Goal: Use online tool/utility: Utilize a website feature to perform a specific function

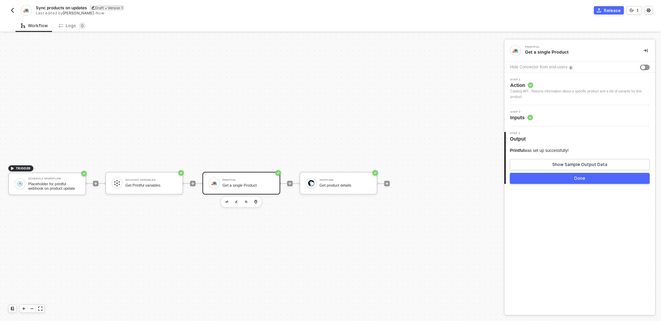
scroll to position [13, 0]
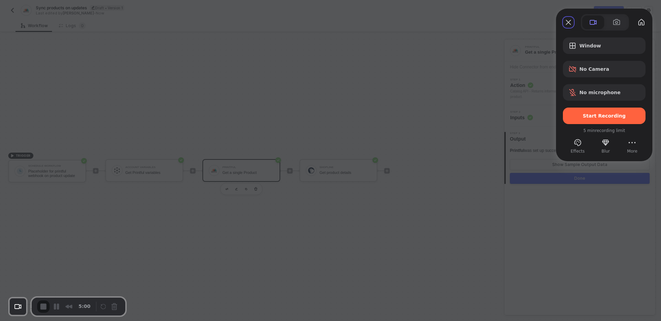
click at [602, 46] on span "Window" at bounding box center [609, 46] width 61 height 6
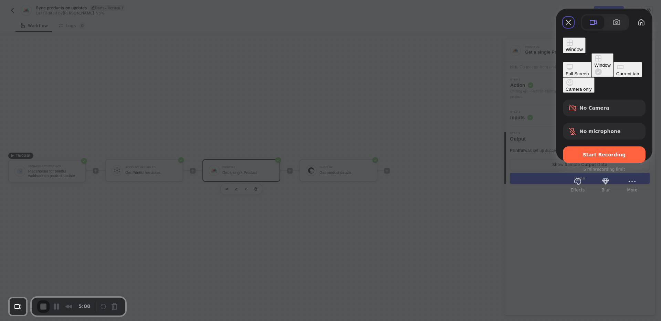
click at [616, 76] on div "Current tab" at bounding box center [627, 73] width 23 height 5
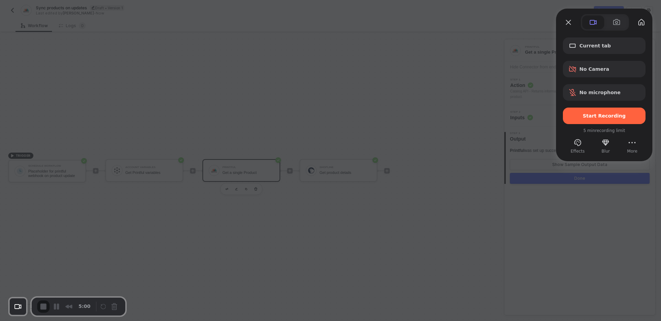
click at [246, 196] on div at bounding box center [330, 160] width 661 height 321
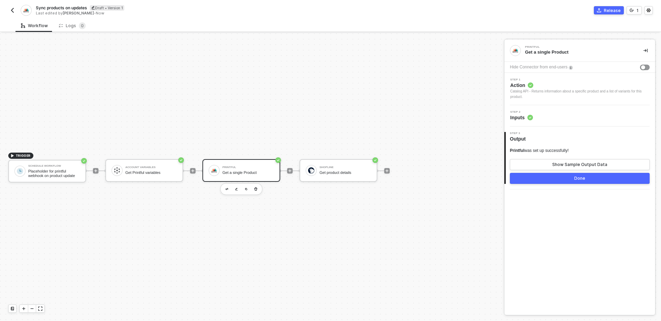
click at [11, 10] on img "button" at bounding box center [13, 11] width 6 height 6
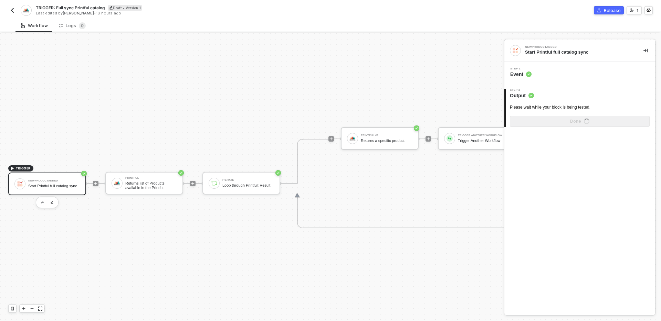
scroll to position [13, 0]
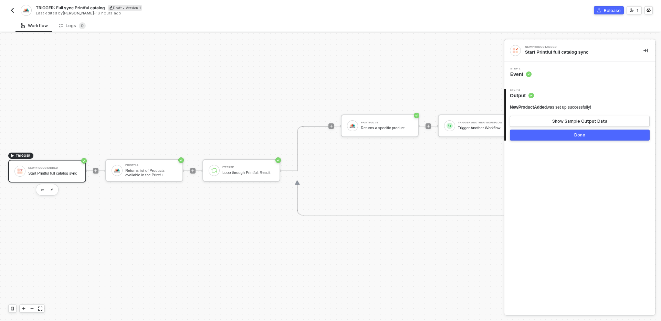
click at [286, 231] on div "TRIGGER NewProductAdded Start Printful full catalog sync Printful Returns list …" at bounding box center [287, 171] width 575 height 301
click at [544, 122] on button "Show Sample Output Data" at bounding box center [580, 121] width 140 height 11
click at [146, 175] on div at bounding box center [330, 177] width 661 height 288
click at [146, 175] on div "Returns list of Products available in the Printful." at bounding box center [151, 173] width 52 height 9
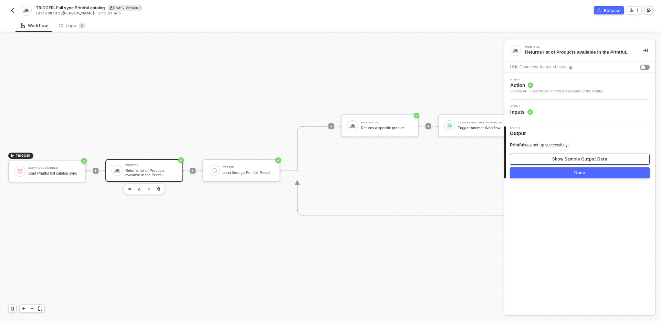
click at [559, 156] on button "Show Sample Output Data" at bounding box center [580, 159] width 140 height 11
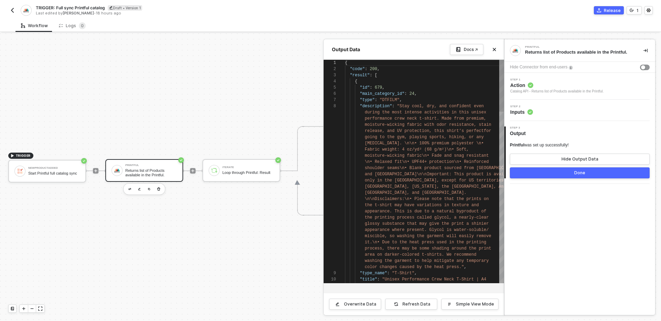
scroll to position [43, 0]
click at [494, 54] on div "Docs ↗" at bounding box center [474, 49] width 49 height 11
click at [496, 45] on button "Close" at bounding box center [494, 49] width 8 height 8
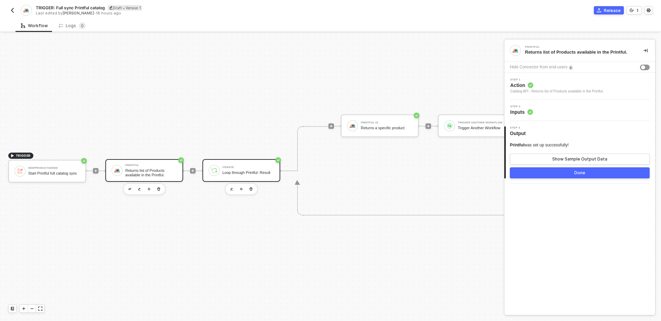
click at [241, 175] on div "Loop through Printful: Result" at bounding box center [248, 173] width 52 height 4
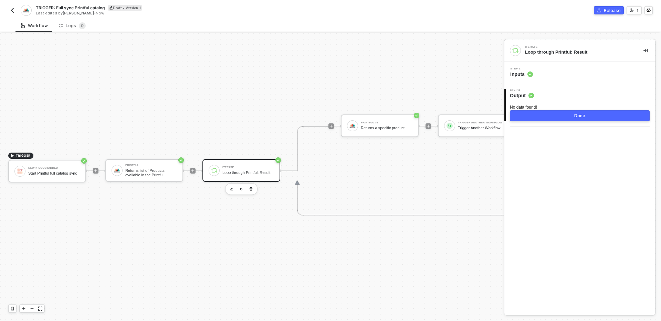
drag, startPoint x: 512, startPoint y: 107, endPoint x: 558, endPoint y: 107, distance: 46.5
click at [558, 107] on div "No data found!" at bounding box center [580, 108] width 140 height 6
click at [540, 162] on div "Iterate Loop through Printful: Result Step 1 Inputs 2 Step 2 Output No data fou…" at bounding box center [579, 178] width 151 height 276
click at [152, 173] on div "Returns list of Products available in the Printful." at bounding box center [151, 173] width 52 height 9
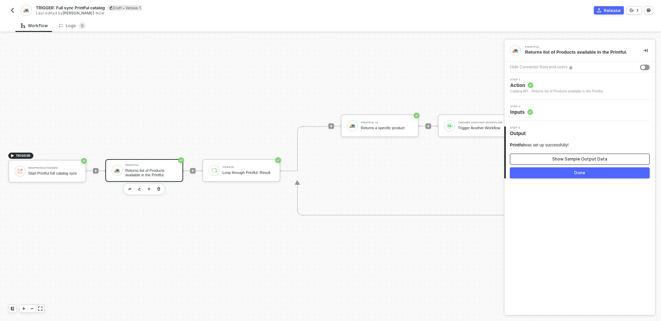
click at [545, 157] on button "Show Sample Output Data" at bounding box center [580, 159] width 140 height 11
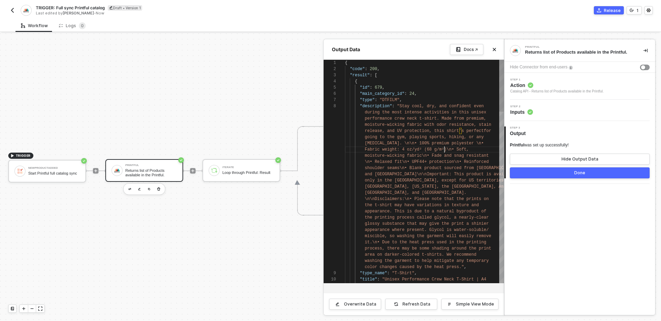
click at [445, 149] on span "Fabric weight: 4 oz/yd² (68 g/m²)\n• Soft," at bounding box center [417, 149] width 104 height 5
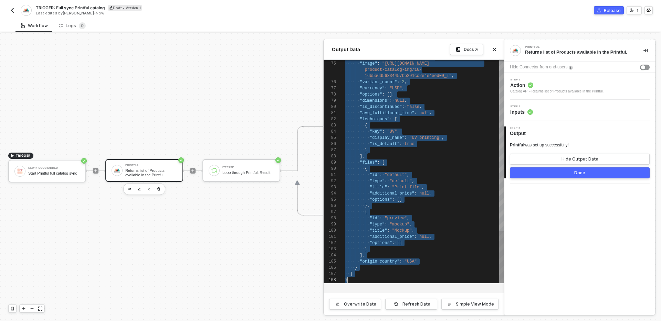
scroll to position [0, 2]
click at [419, 306] on div "Refresh Data" at bounding box center [416, 305] width 28 height 6
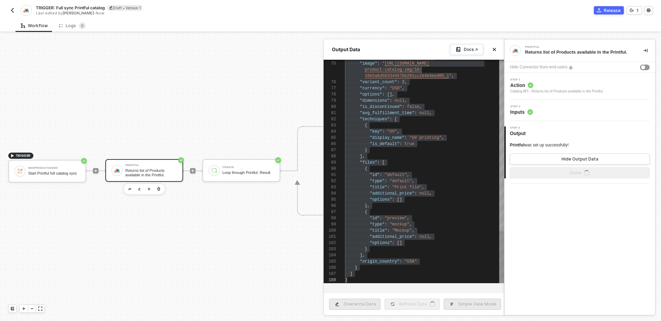
type textarea "{ "code": 200 }"
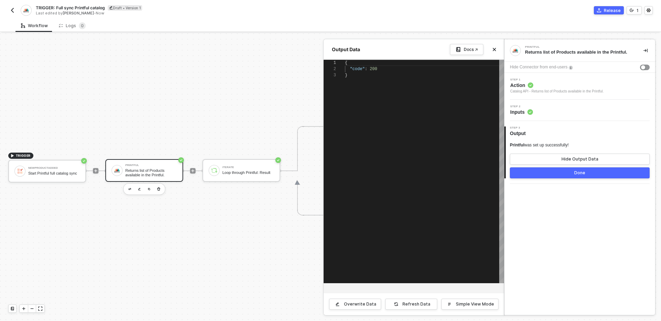
click at [246, 219] on div at bounding box center [330, 177] width 661 height 288
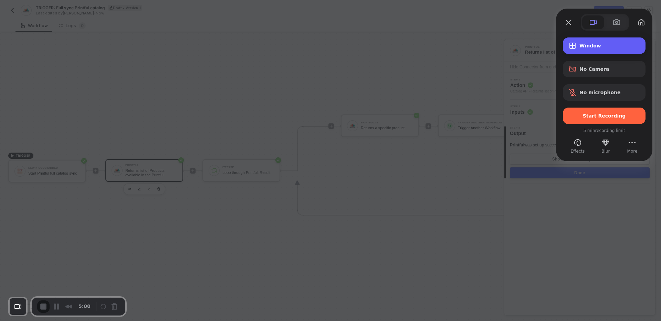
click at [590, 45] on span "Window" at bounding box center [609, 46] width 61 height 6
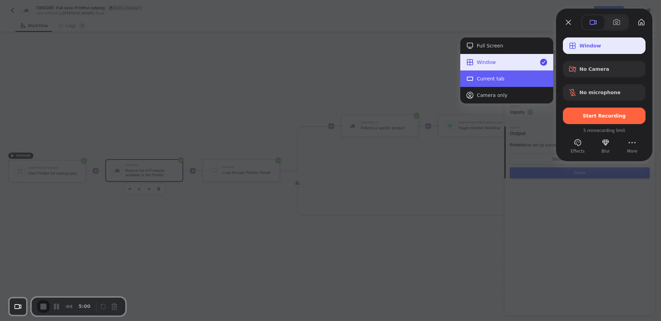
click at [516, 79] on div "Current tab" at bounding box center [512, 79] width 71 height 6
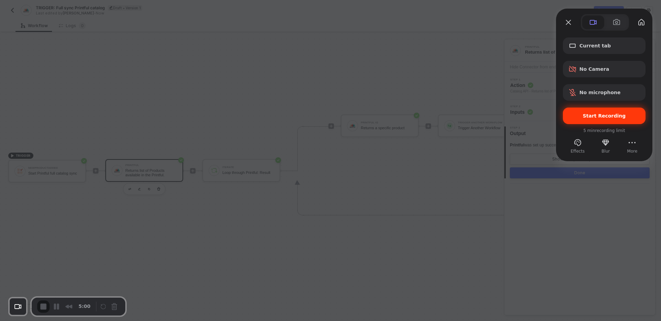
click at [593, 115] on span "Start Recording" at bounding box center [604, 116] width 43 height 6
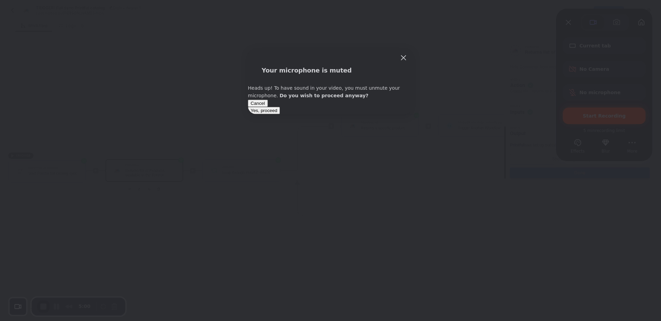
click at [277, 113] on span "Yes, proceed" at bounding box center [263, 110] width 26 height 5
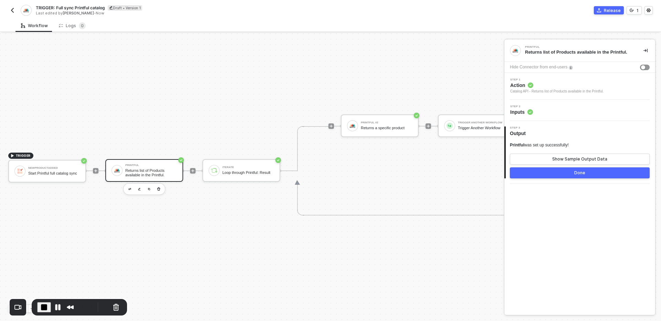
click at [142, 173] on div "Returns list of Products available in the Printful." at bounding box center [151, 173] width 52 height 9
click at [564, 89] on div "Catalog API - Returns list of Products available in the Printful." at bounding box center [556, 92] width 93 height 6
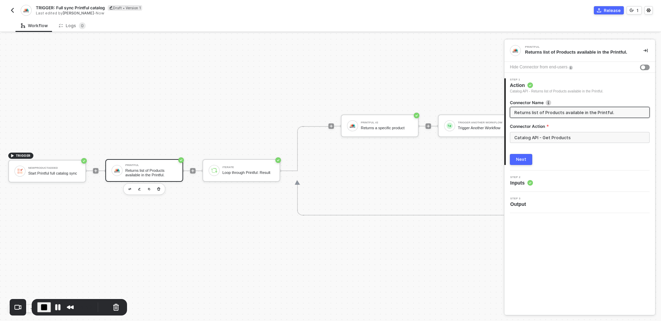
click at [524, 157] on div "Next" at bounding box center [521, 160] width 10 height 6
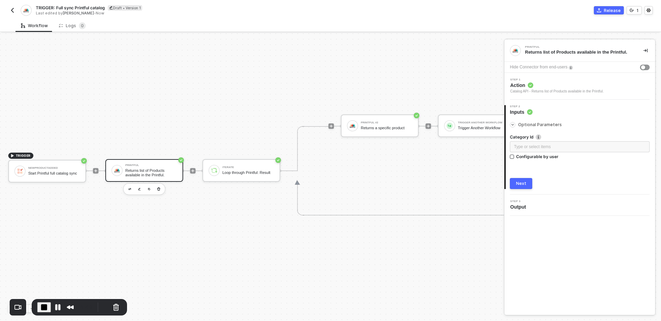
click at [522, 184] on div "Next" at bounding box center [521, 184] width 10 height 6
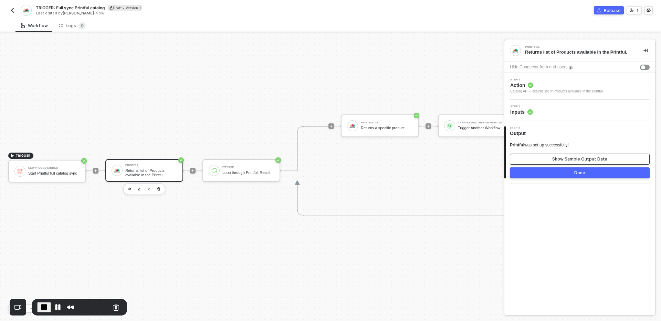
click at [549, 161] on button "Show Sample Output Data" at bounding box center [580, 159] width 140 height 11
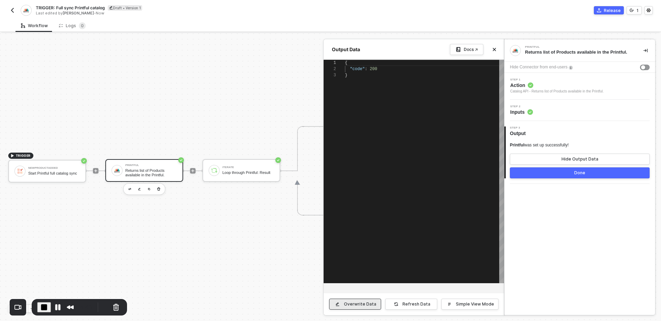
click at [361, 304] on div "Overwrite Data" at bounding box center [360, 305] width 32 height 6
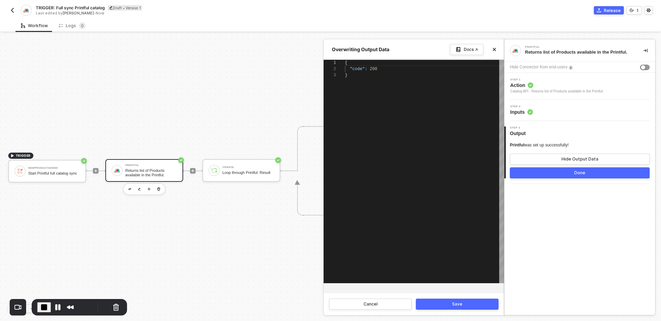
click at [410, 132] on div "{ "code" : 200 }" at bounding box center [424, 172] width 159 height 224
paste textarea "], "origin_country": "[GEOGRAPHIC_DATA]" } ]"
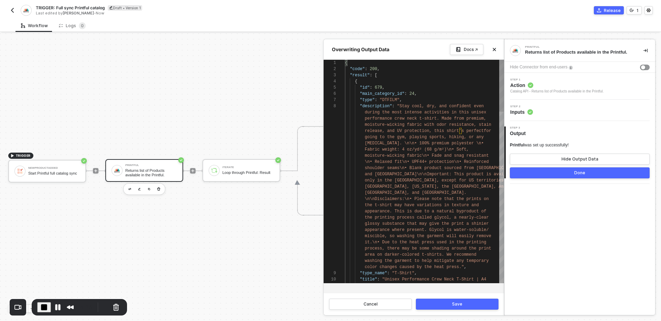
type textarea "{ "code": 200, "result": [ { "id": 679, "main_category_id": 24, "type": "DTFILM…"
click at [357, 75] on div "9 10 7 8 6 5 4 3 2 1 N3142" , "type_name" : "T-Shirt" , "title" : "Unisex Perfo…" at bounding box center [413, 172] width 180 height 224
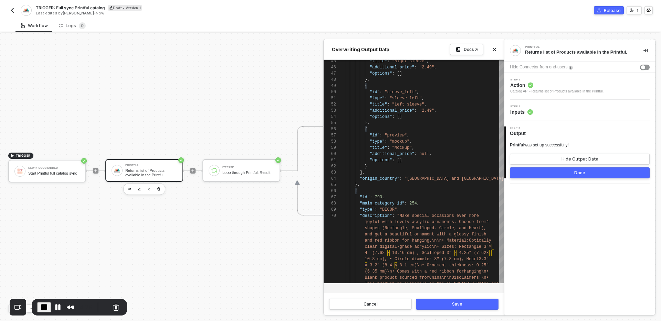
click at [454, 303] on div "Save" at bounding box center [457, 305] width 10 height 6
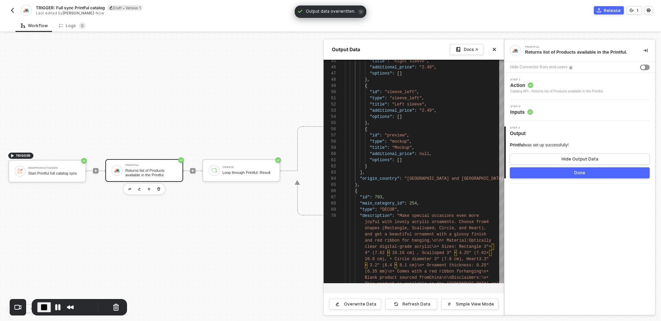
click at [532, 171] on button "Done" at bounding box center [580, 173] width 140 height 11
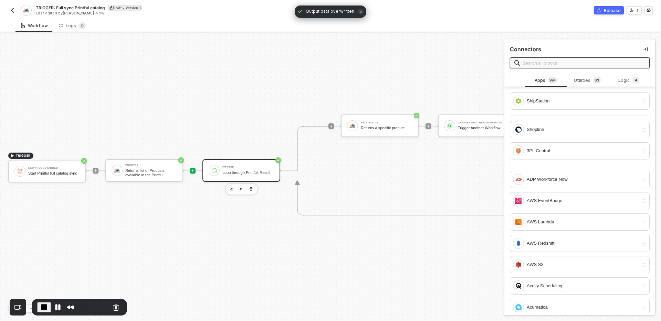
click at [241, 167] on div "Iterate Loop through Printful: Result" at bounding box center [248, 170] width 52 height 13
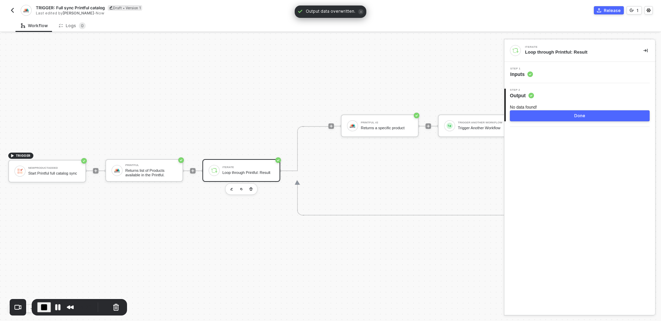
click at [550, 74] on div "Step 1 Inputs" at bounding box center [580, 72] width 149 height 10
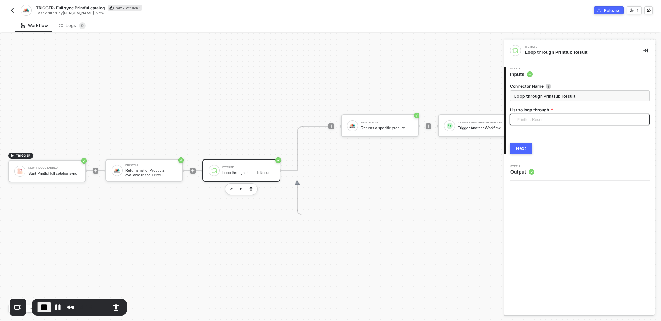
click at [555, 118] on span "Printful: Result" at bounding box center [580, 120] width 129 height 10
click at [539, 133] on div "Printful: Result" at bounding box center [579, 134] width 129 height 8
click at [519, 151] on div "Next" at bounding box center [521, 149] width 10 height 6
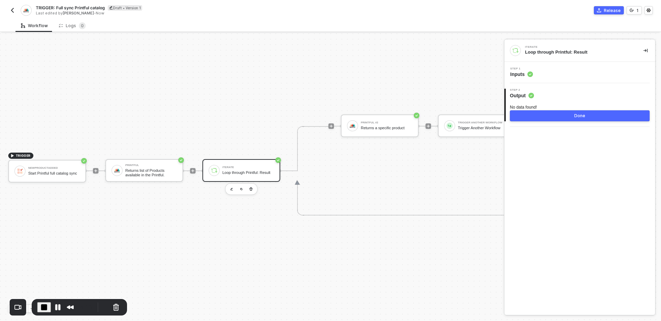
drag, startPoint x: 510, startPoint y: 107, endPoint x: 546, endPoint y: 107, distance: 36.8
click at [546, 107] on div "No data found!" at bounding box center [580, 108] width 140 height 6
click at [379, 127] on div "Returns a specific product" at bounding box center [387, 128] width 52 height 4
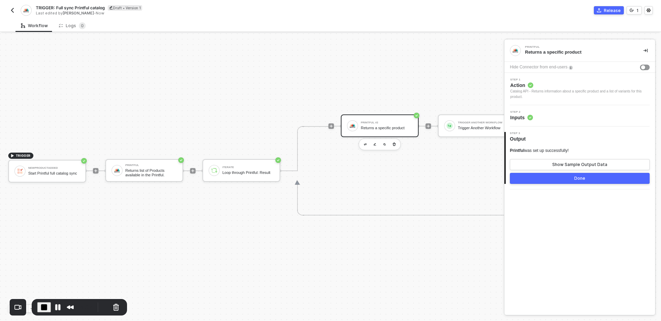
click at [571, 113] on div "Step 2 Inputs" at bounding box center [580, 116] width 149 height 10
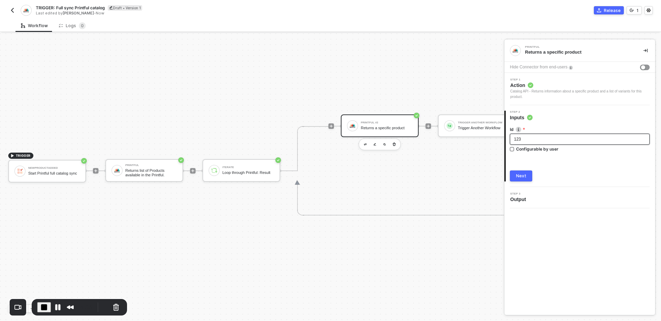
click at [542, 139] on div "123" at bounding box center [579, 139] width 131 height 7
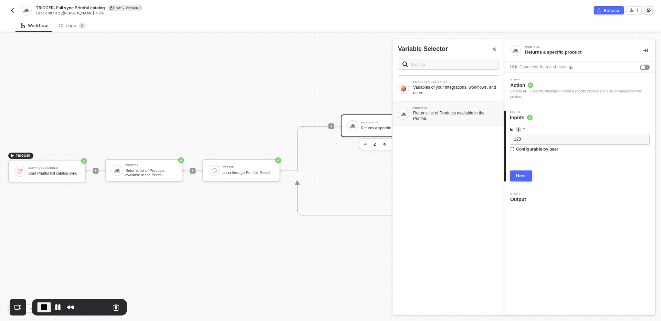
click at [456, 116] on div "Returns list of Products available in the Printful." at bounding box center [455, 115] width 85 height 11
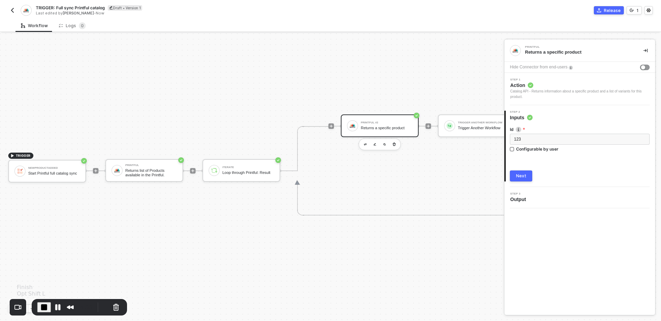
click at [44, 306] on span "End Recording" at bounding box center [44, 307] width 8 height 8
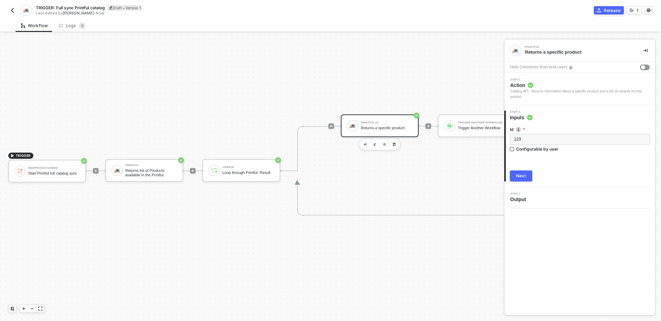
click at [238, 103] on div "TRIGGER NewProductAdded Start Printful full catalog sync Printful Returns list …" at bounding box center [287, 171] width 575 height 301
